Goal: Task Accomplishment & Management: Complete application form

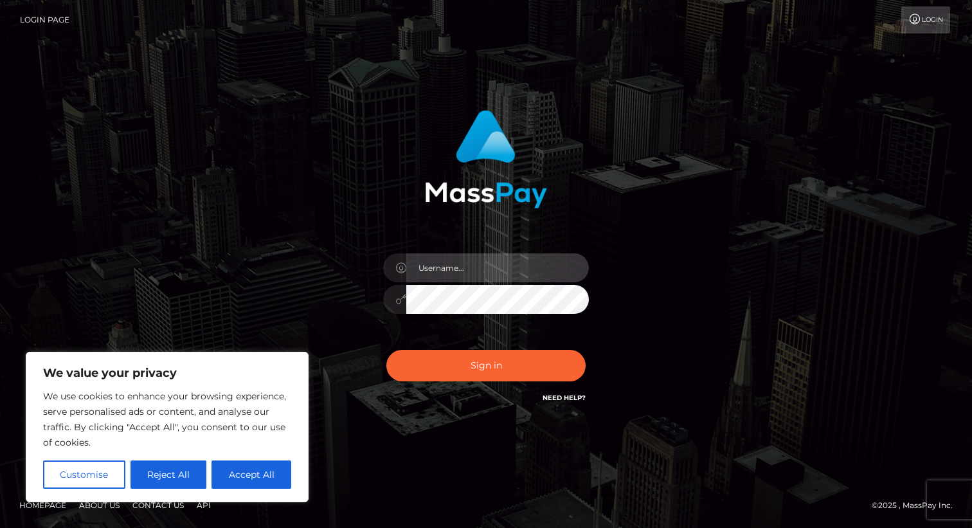
click at [451, 273] on input "text" at bounding box center [497, 267] width 183 height 29
type input "[EMAIL_ADDRESS][DOMAIN_NAME]"
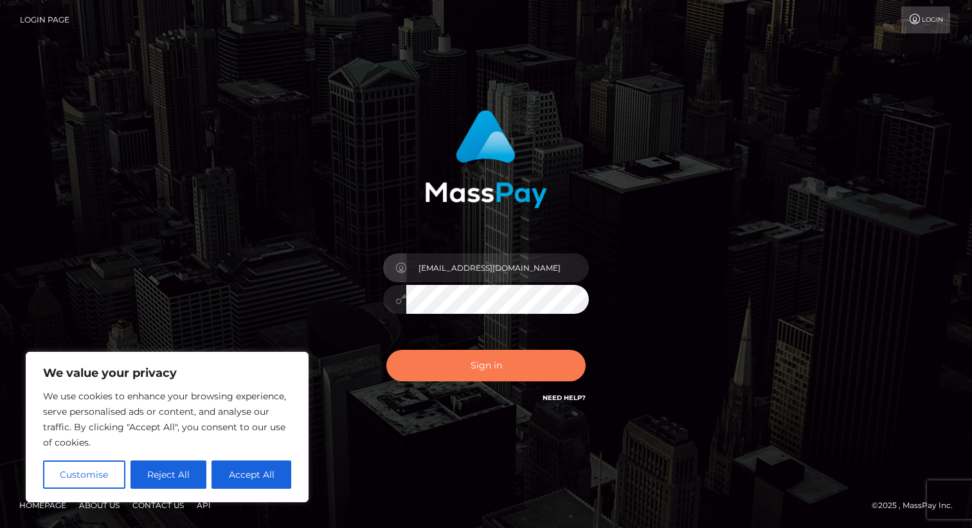
click at [460, 381] on button "Sign in" at bounding box center [485, 366] width 199 height 32
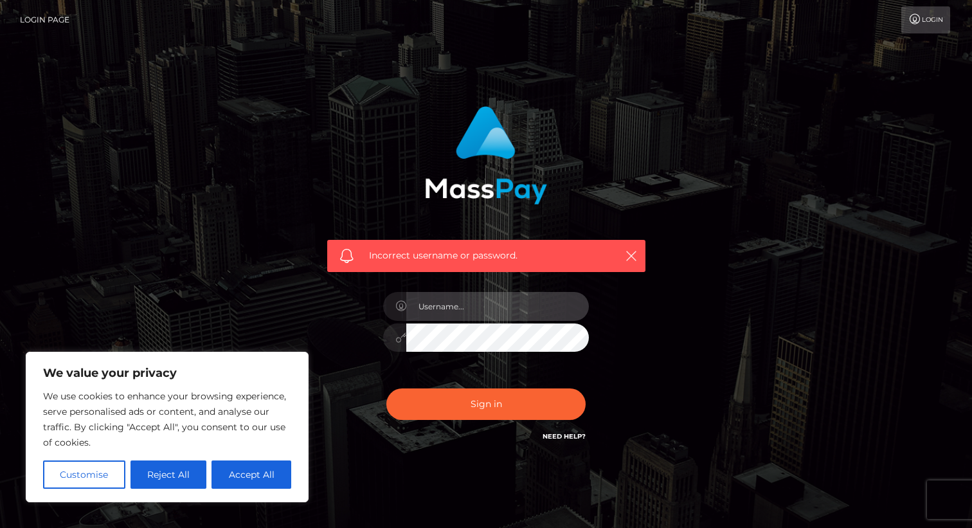
click at [468, 310] on input "text" at bounding box center [497, 306] width 183 height 29
type input "[EMAIL_ADDRESS][DOMAIN_NAME]"
click at [395, 337] on div at bounding box center [394, 337] width 23 height 29
click at [398, 341] on icon at bounding box center [400, 337] width 11 height 10
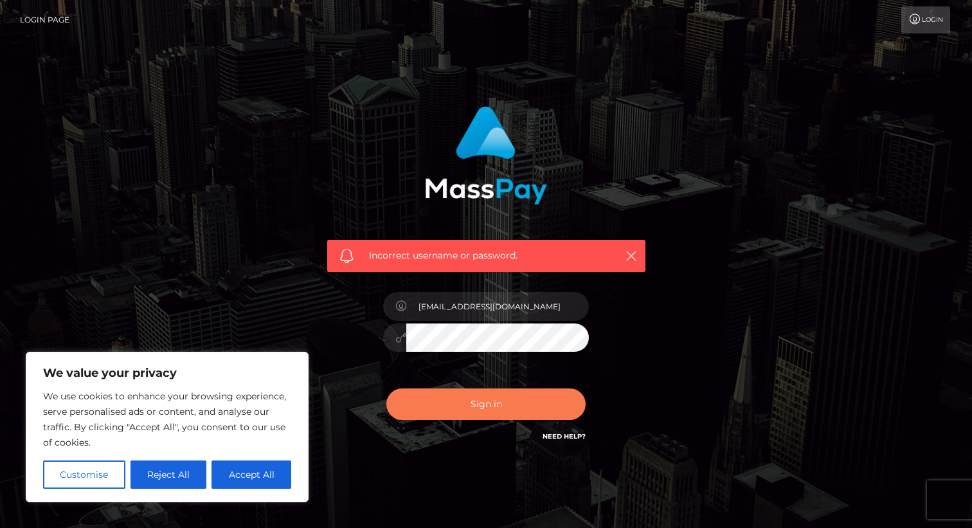
click at [443, 410] on button "Sign in" at bounding box center [485, 404] width 199 height 32
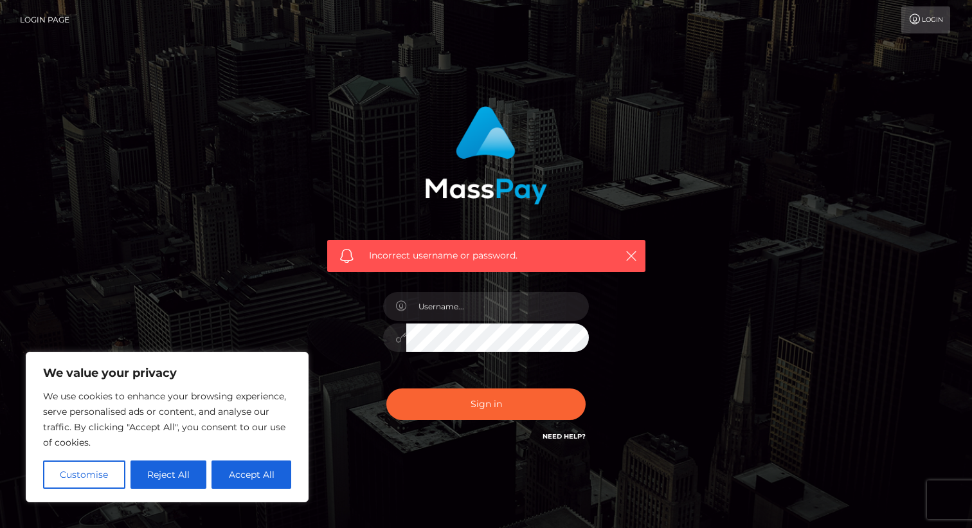
click at [551, 435] on link "Need Help?" at bounding box center [564, 436] width 43 height 8
click at [503, 273] on div "Incorrect username or password." at bounding box center [487, 274] width 338 height 357
click at [485, 433] on div "Sign in Need Help?" at bounding box center [486, 409] width 225 height 57
click at [564, 437] on link "Need Help?" at bounding box center [564, 436] width 43 height 8
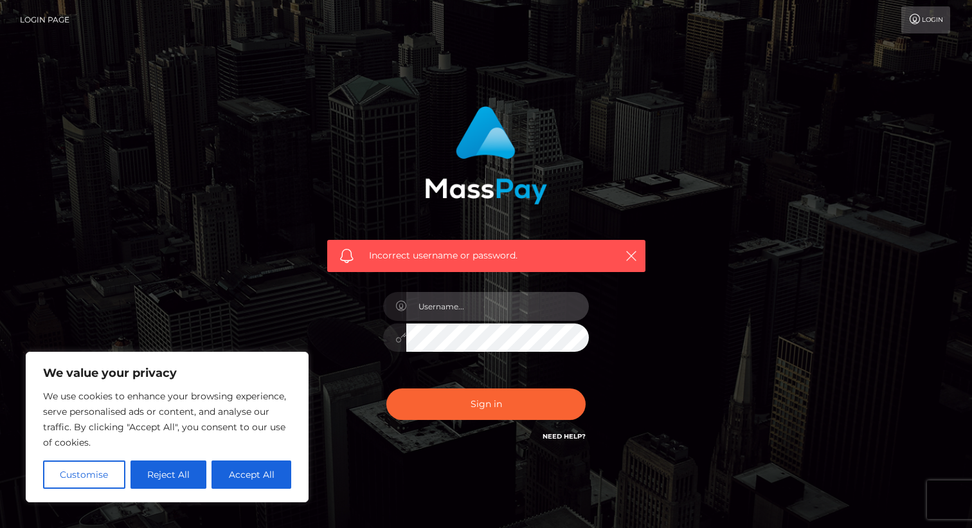
click at [464, 295] on input "text" at bounding box center [497, 306] width 183 height 29
click at [512, 303] on input "whims" at bounding box center [497, 306] width 183 height 29
type input "[EMAIL_ADDRESS][DOMAIN_NAME]"
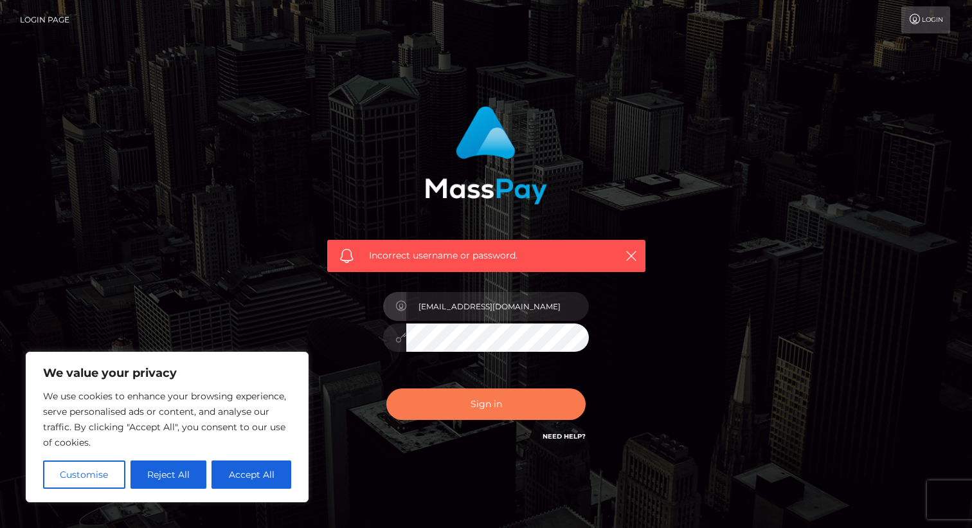
click at [501, 406] on button "Sign in" at bounding box center [485, 404] width 199 height 32
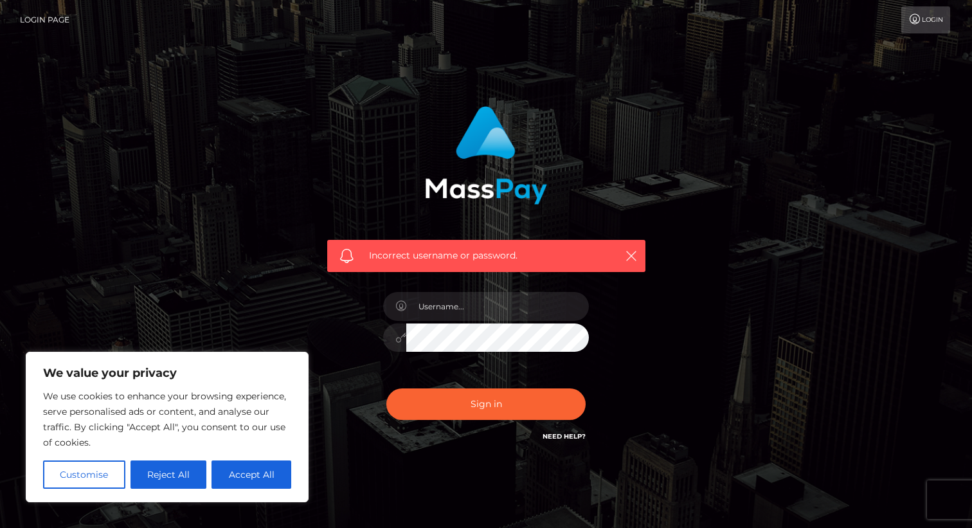
click at [919, 17] on icon at bounding box center [915, 19] width 14 height 10
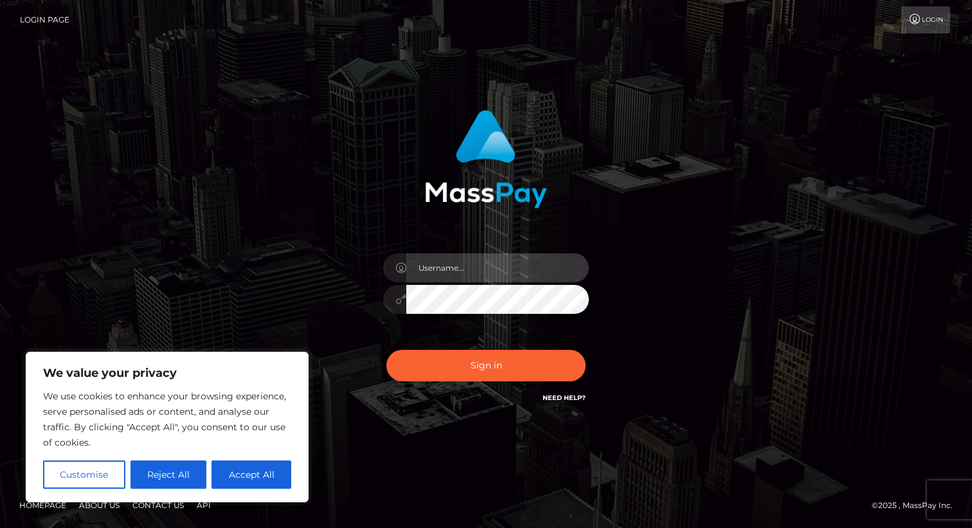
click at [467, 271] on input "text" at bounding box center [497, 267] width 183 height 29
type input "[EMAIL_ADDRESS][DOMAIN_NAME]"
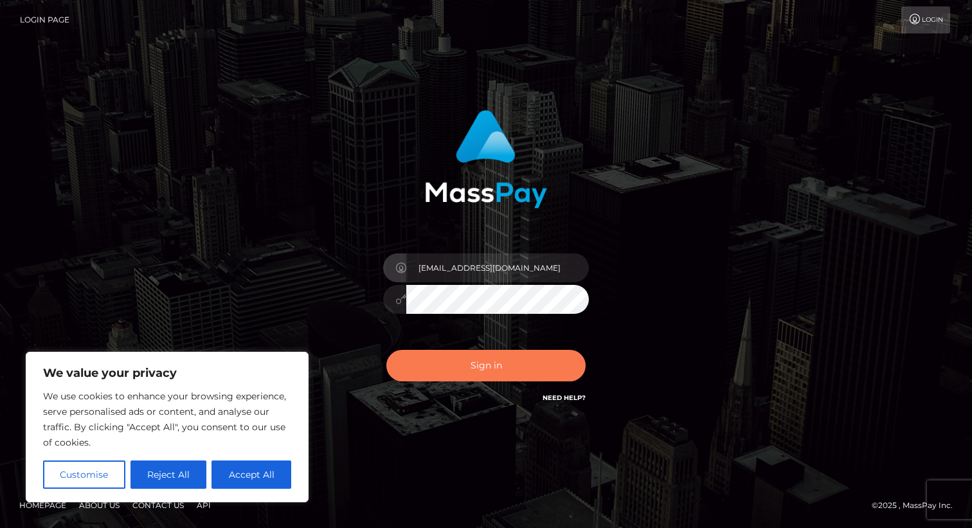
click at [519, 366] on button "Sign in" at bounding box center [485, 366] width 199 height 32
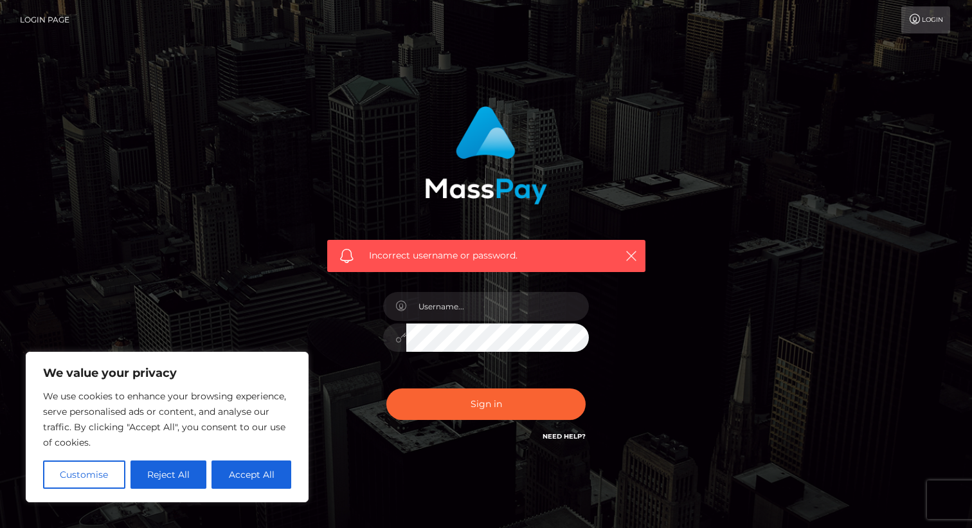
click at [563, 438] on link "Need Help?" at bounding box center [564, 436] width 43 height 8
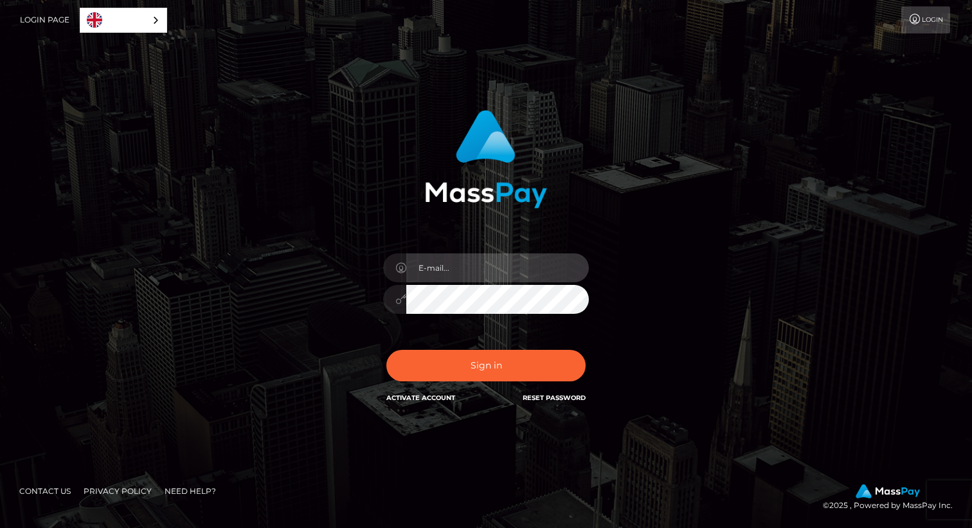
click at [471, 274] on input "email" at bounding box center [497, 267] width 183 height 29
click at [479, 265] on input "email" at bounding box center [497, 267] width 183 height 29
type input "[EMAIL_ADDRESS][DOMAIN_NAME]"
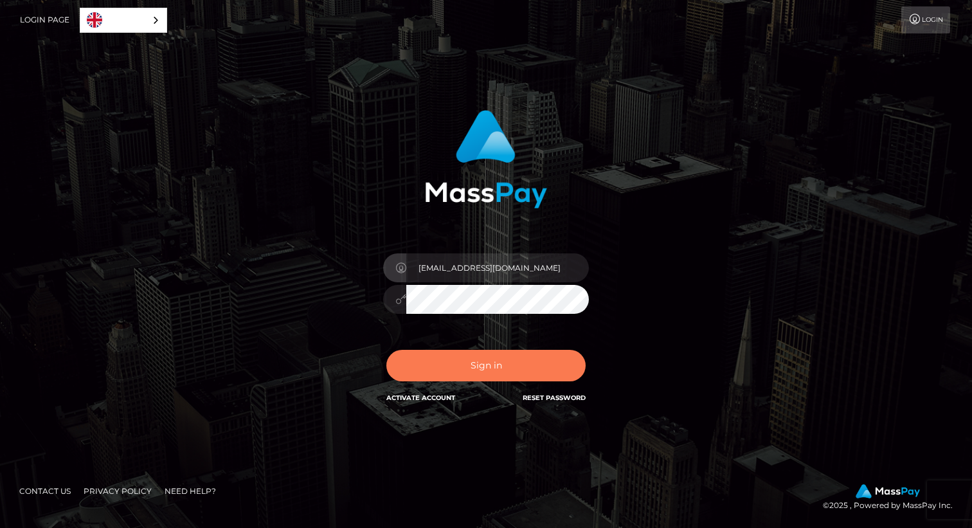
click at [502, 380] on button "Sign in" at bounding box center [485, 366] width 199 height 32
